Goal: Task Accomplishment & Management: Use online tool/utility

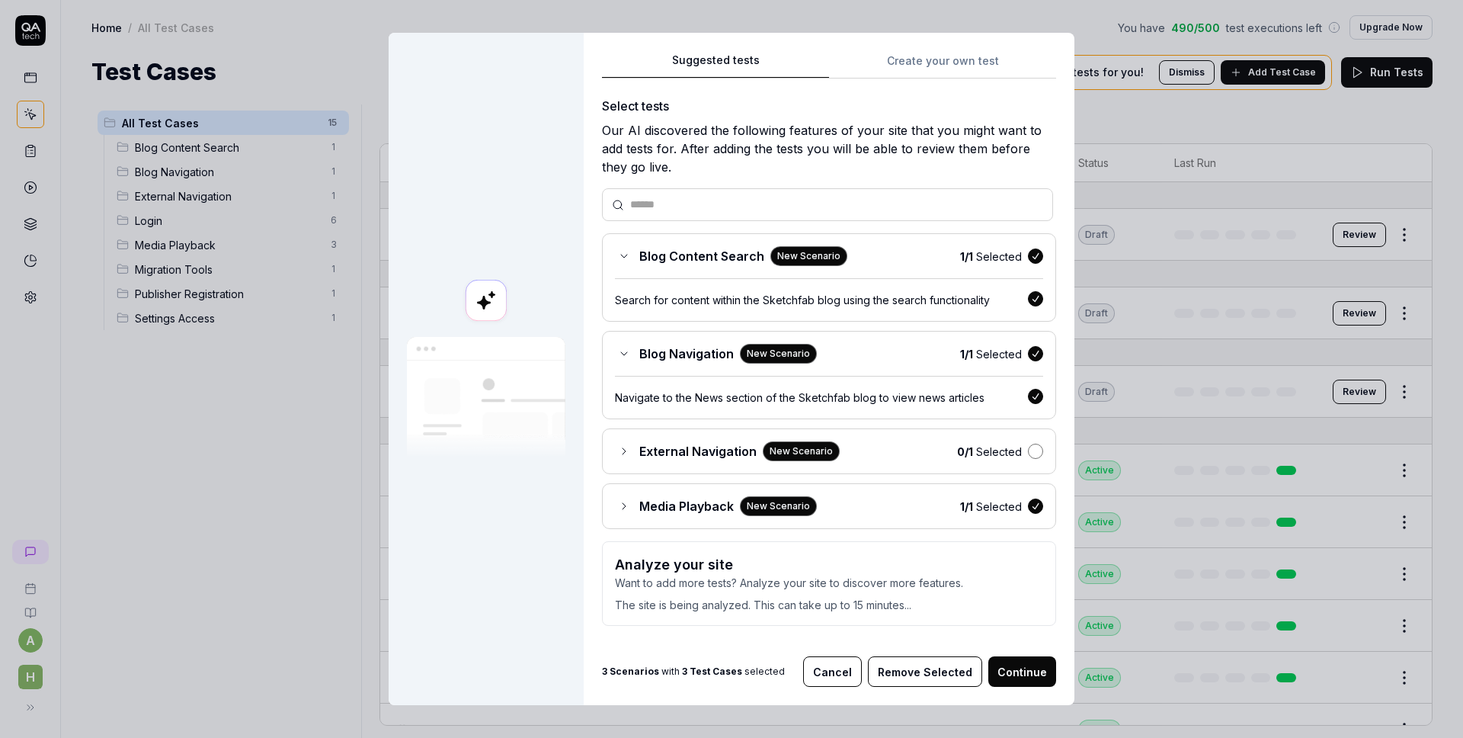
click at [1028, 453] on button "button" at bounding box center [1035, 451] width 15 height 15
click at [1022, 671] on button "Continue" at bounding box center [1022, 671] width 68 height 30
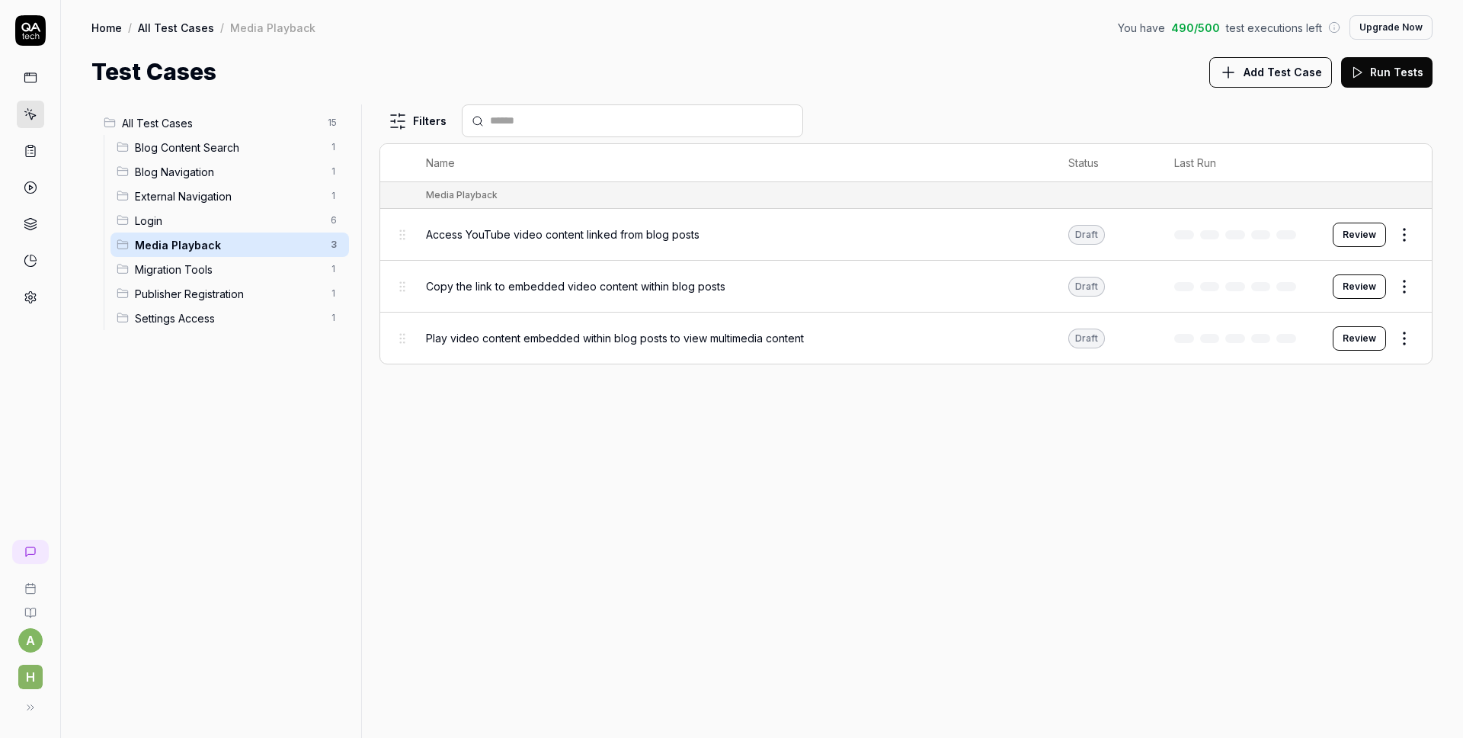
click at [245, 151] on span "Blog Content Search" at bounding box center [228, 147] width 187 height 16
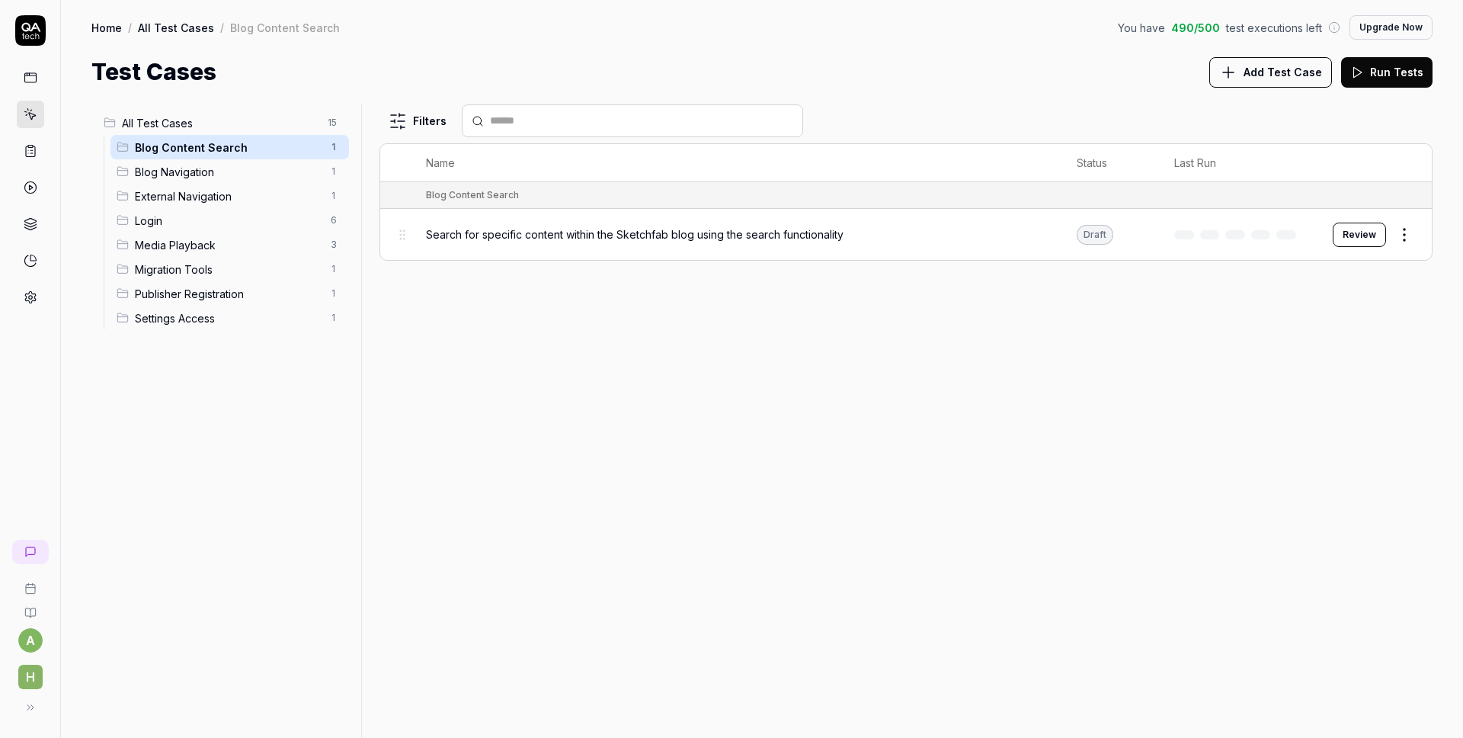
click at [210, 181] on div "Blog Navigation 1" at bounding box center [229, 171] width 239 height 24
click at [210, 205] on div "External Navigation 1" at bounding box center [229, 196] width 239 height 24
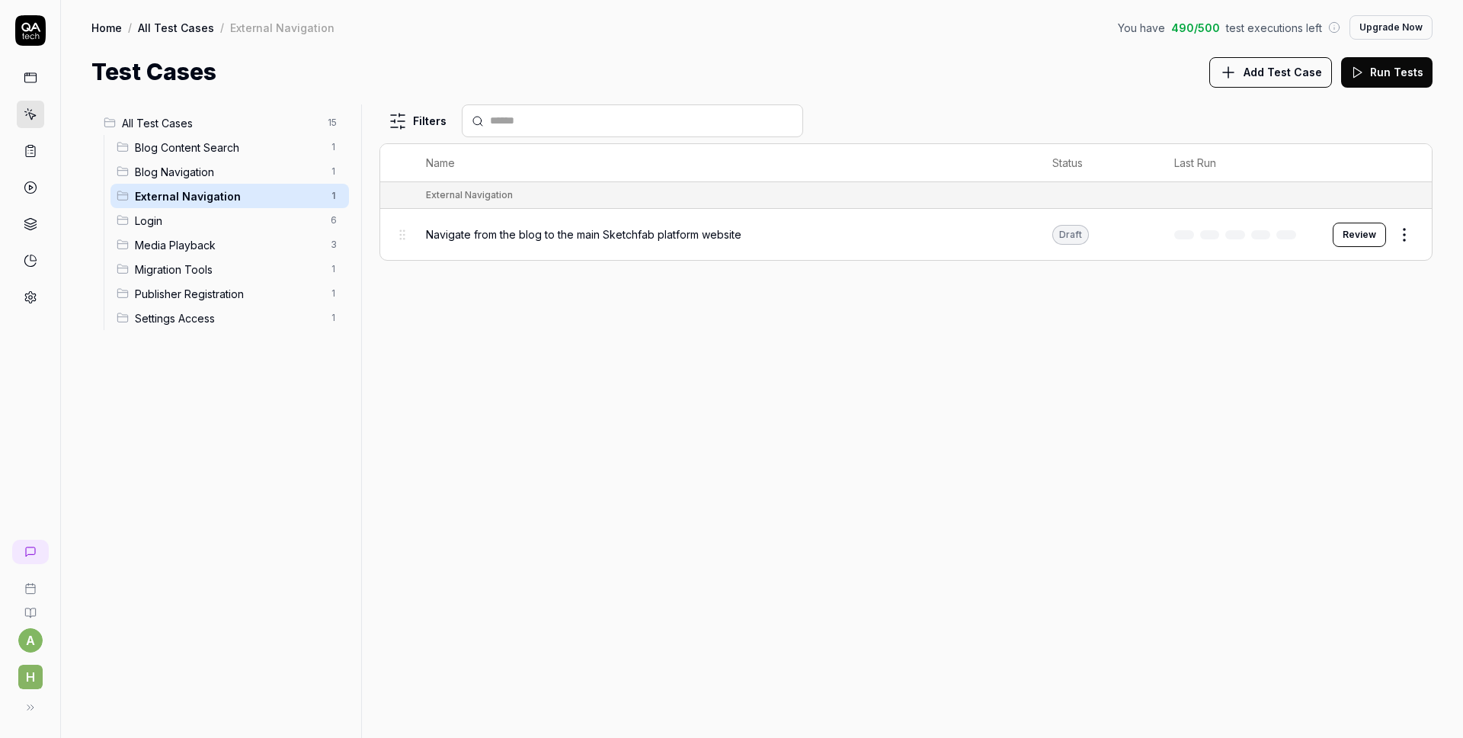
click at [206, 173] on span "Blog Navigation" at bounding box center [228, 172] width 187 height 16
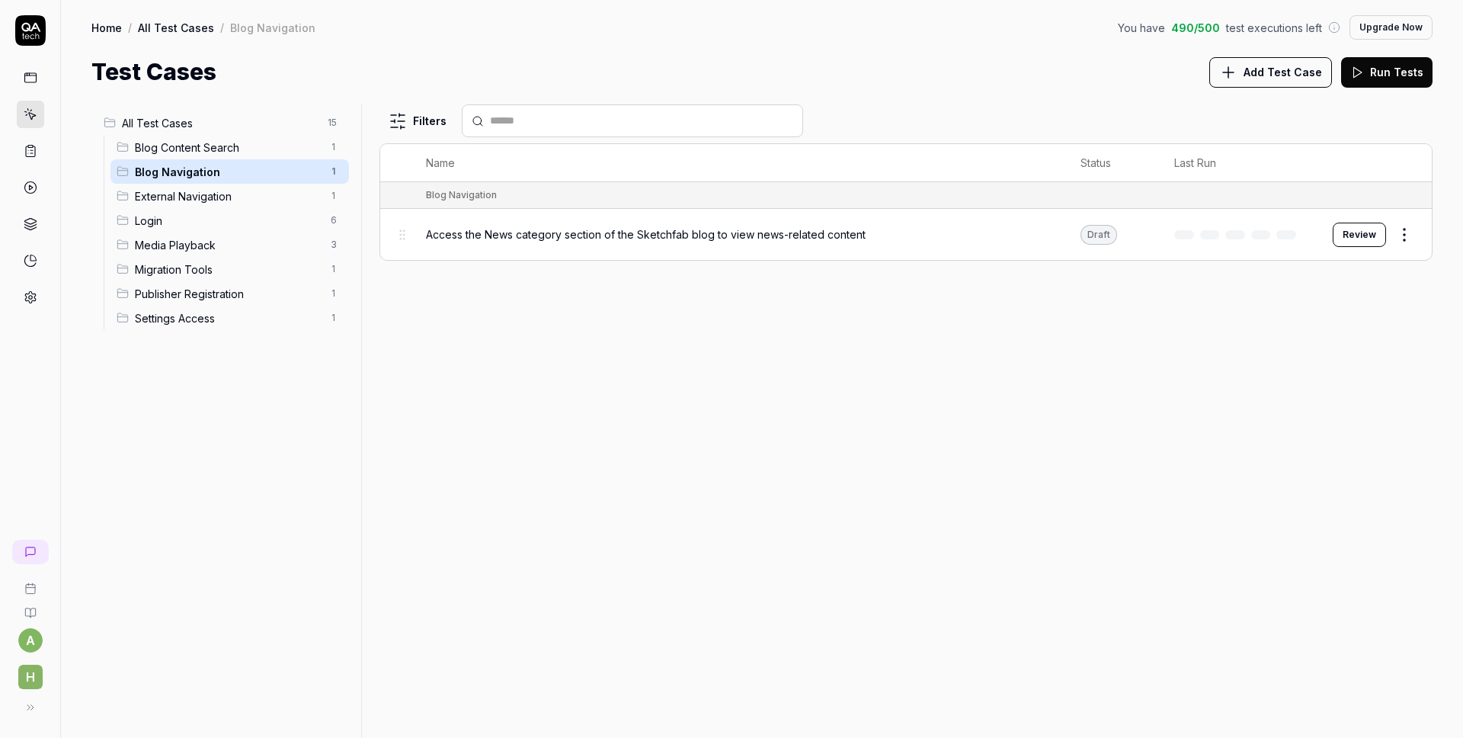
click at [680, 237] on span "Access the News category section of the Sketchfab blog to view news-related con…" at bounding box center [646, 234] width 440 height 16
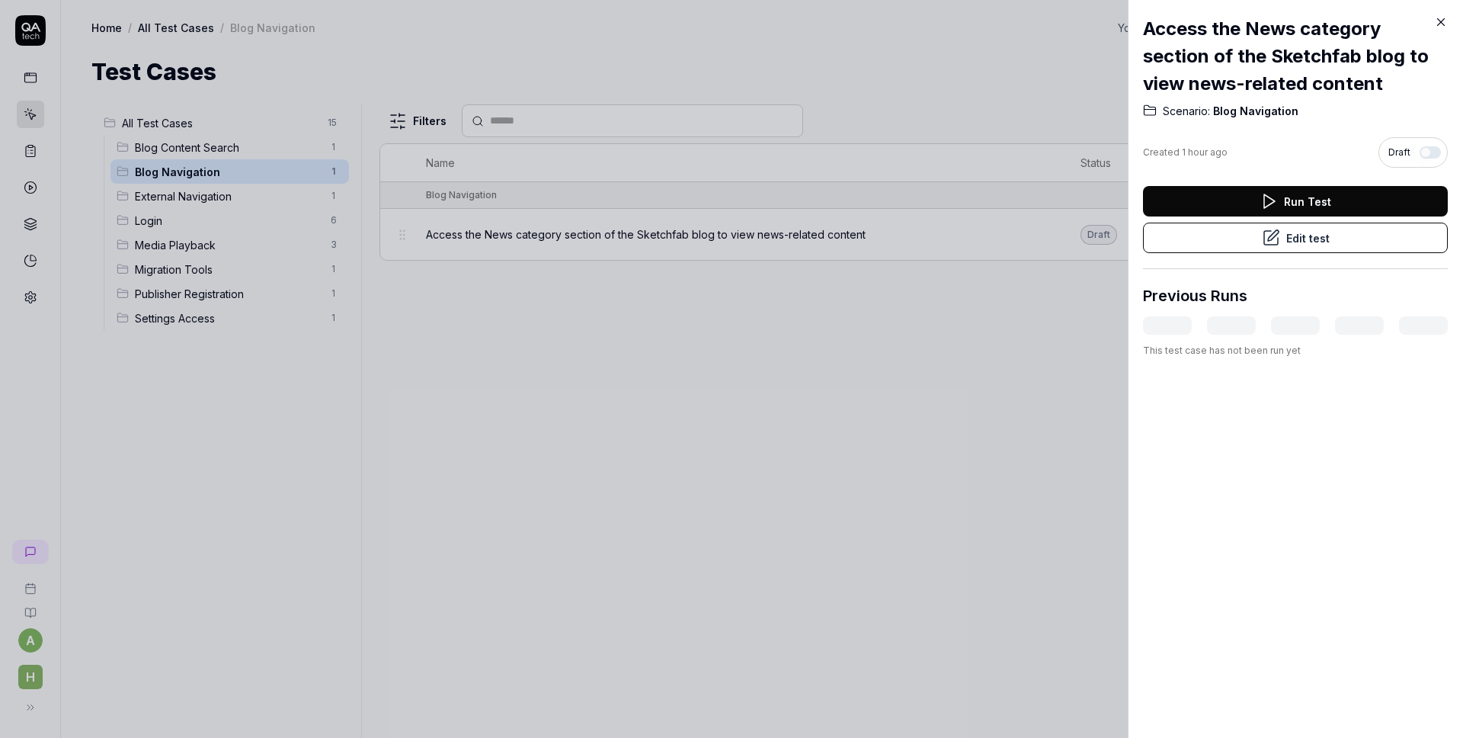
click at [1318, 243] on button "Edit test" at bounding box center [1295, 238] width 305 height 30
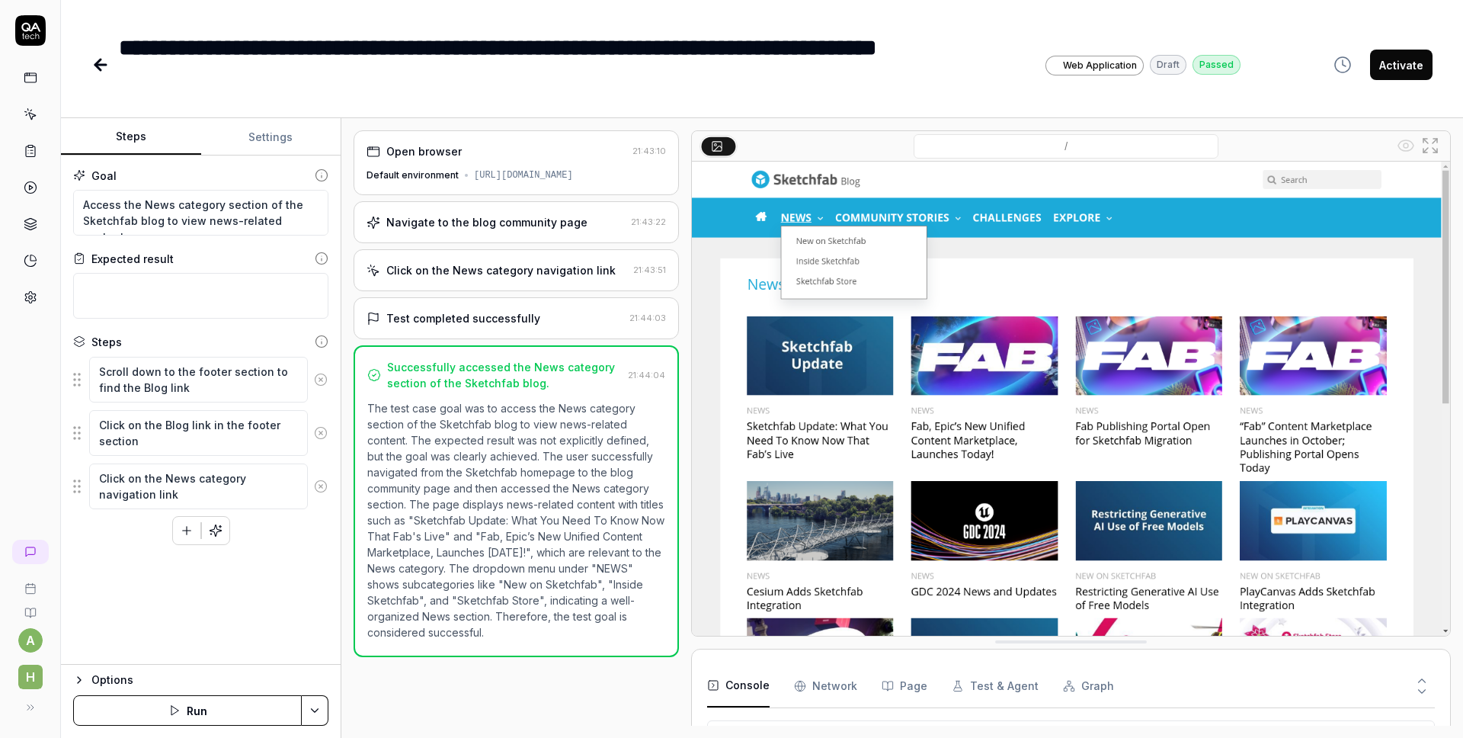
scroll to position [2528, 0]
type textarea "*"
click at [107, 68] on icon at bounding box center [100, 65] width 18 height 18
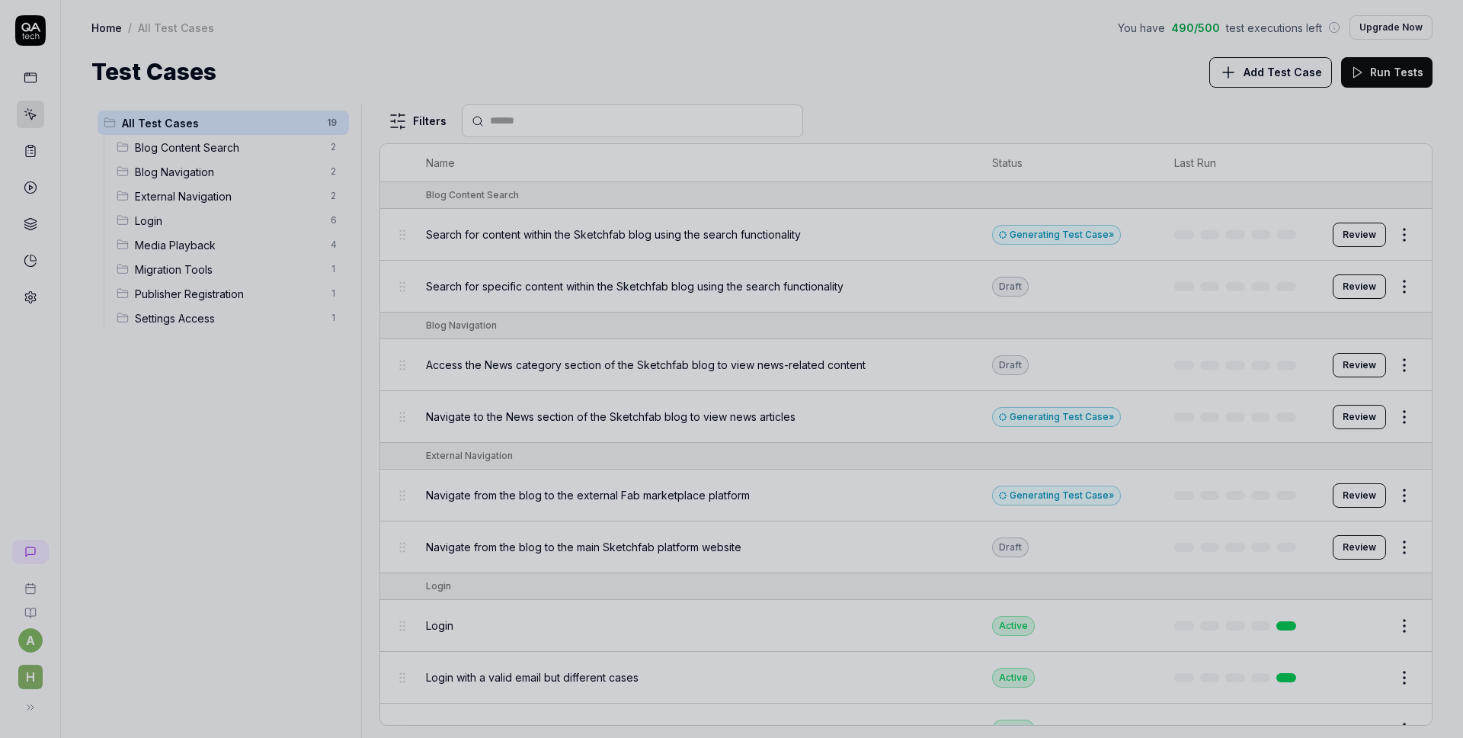
click at [292, 429] on div at bounding box center [731, 369] width 1463 height 738
